Goal: Navigation & Orientation: Find specific page/section

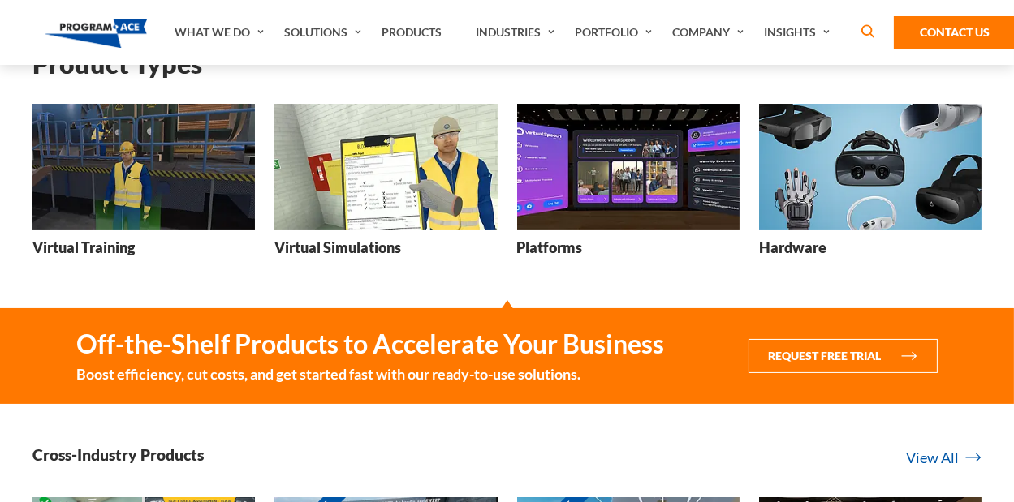
scroll to position [243, 0]
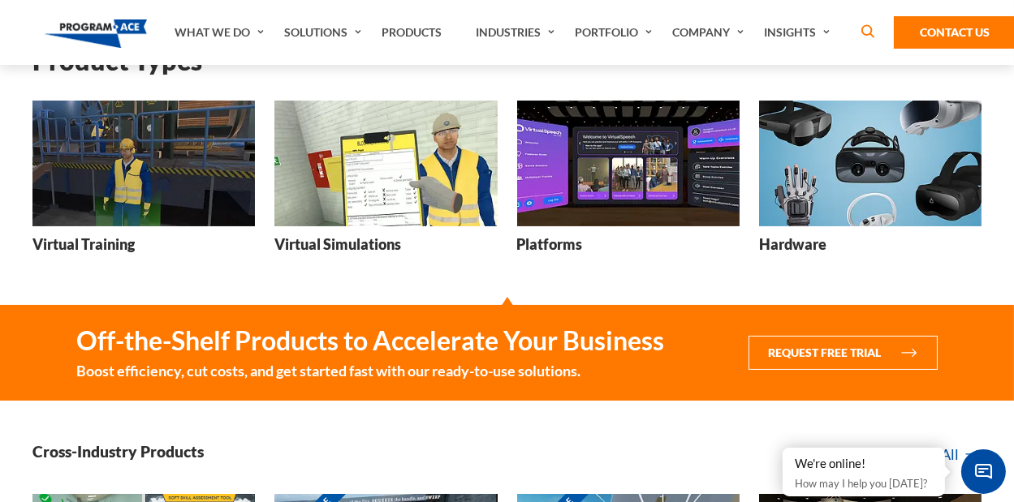
click at [824, 189] on img at bounding box center [870, 163] width 222 height 125
